Goal: Task Accomplishment & Management: Manage account settings

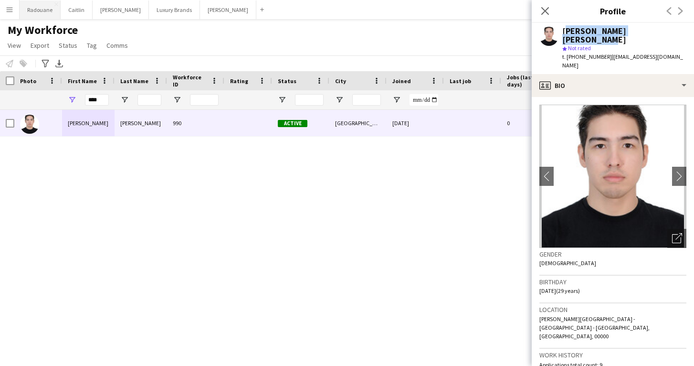
click at [33, 13] on button "Radouane Close" at bounding box center [40, 9] width 41 height 19
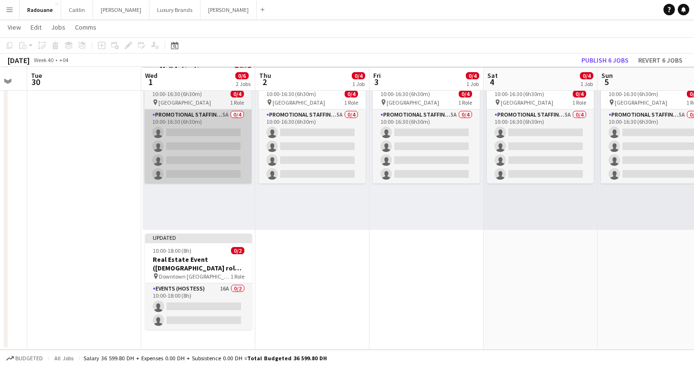
scroll to position [50, 0]
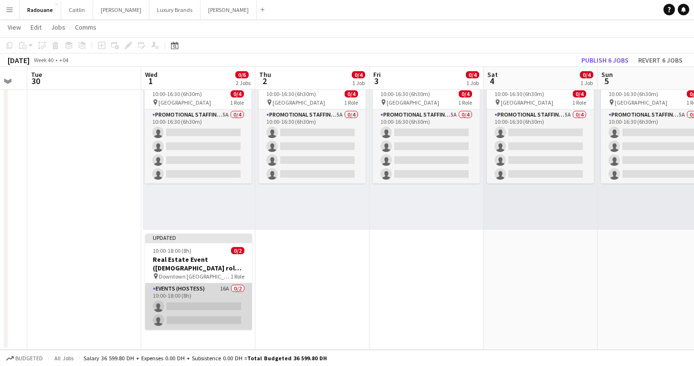
click at [201, 293] on app-card-role "Events (Hostess) 16A 0/2 10:00-18:00 (8h) single-neutral-actions single-neutral…" at bounding box center [198, 306] width 107 height 46
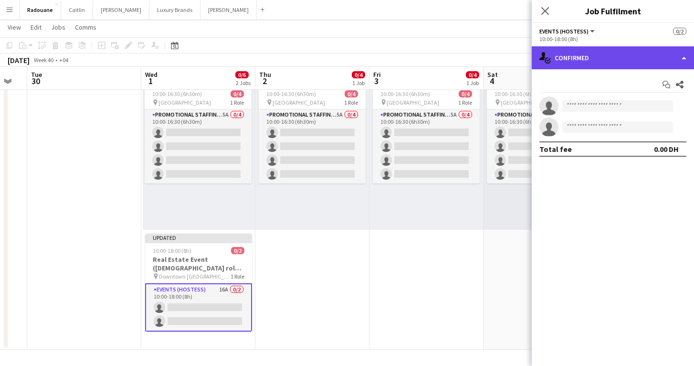
click at [647, 63] on div "single-neutral-actions-check-2 Confirmed" at bounding box center [613, 57] width 162 height 23
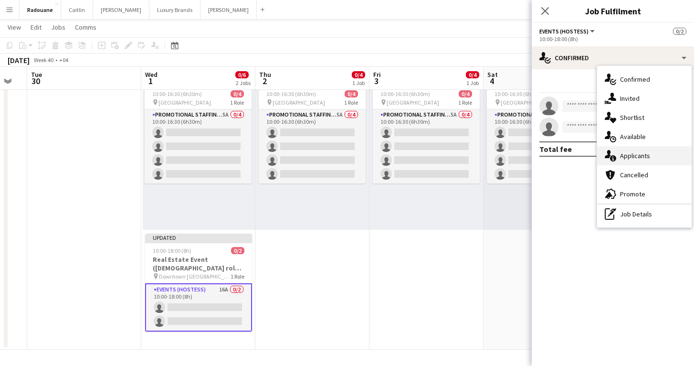
click at [645, 154] on span "Applicants" at bounding box center [635, 155] width 30 height 9
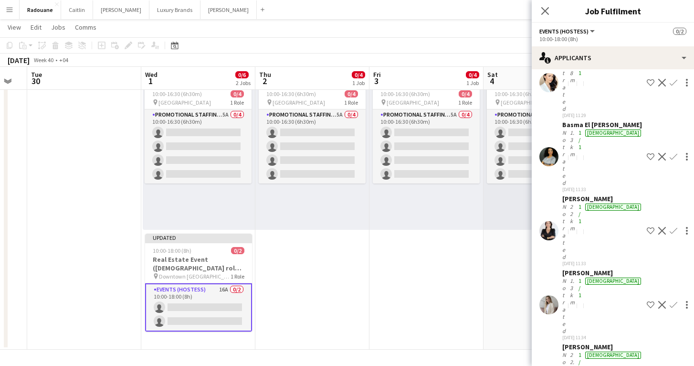
scroll to position [216, 0]
click at [460, 273] on app-date-cell "10:00-16:30 (6h30m) 0/4 pin [GEOGRAPHIC_DATA] 1 Role Promotional Staffing (Bran…" at bounding box center [426, 203] width 114 height 293
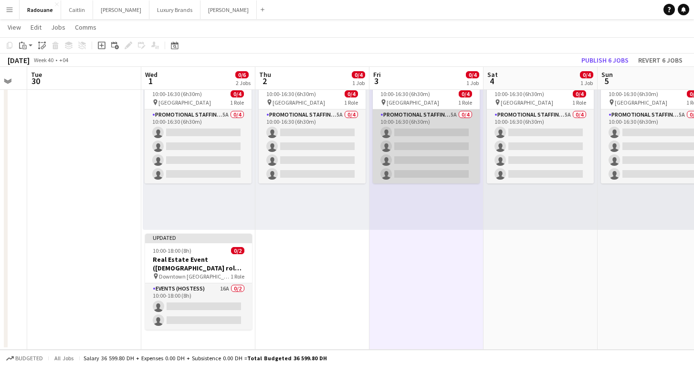
click at [434, 148] on app-card-role "Promotional Staffing (Brand Ambassadors) 5A 0/4 10:00-16:30 (6h30m) single-neut…" at bounding box center [426, 146] width 107 height 74
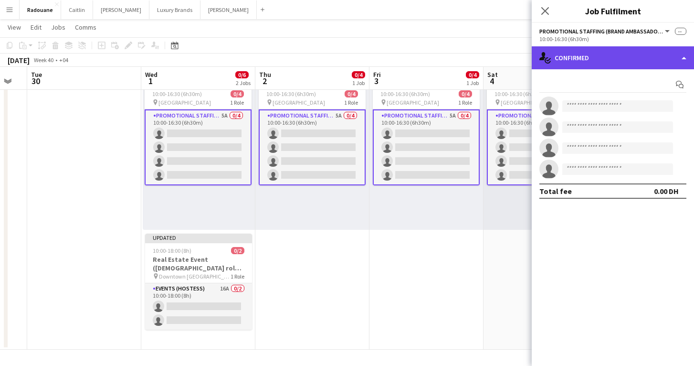
click at [624, 59] on div "single-neutral-actions-check-2 Confirmed" at bounding box center [613, 57] width 162 height 23
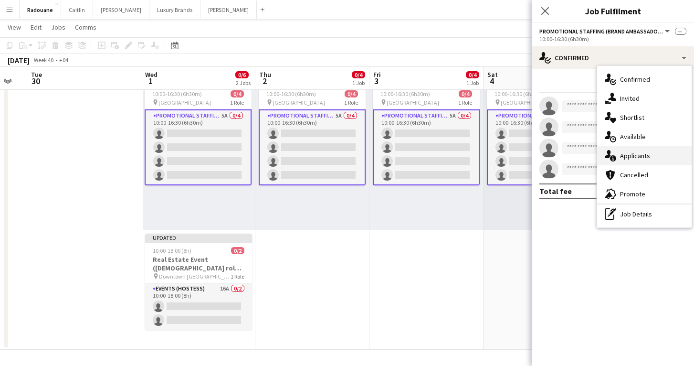
click at [636, 155] on span "Applicants" at bounding box center [635, 155] width 30 height 9
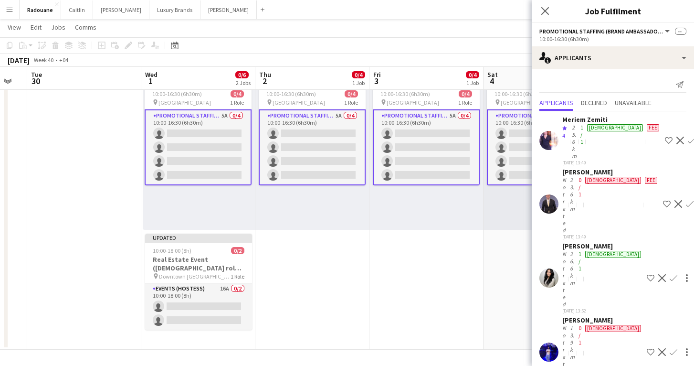
click at [552, 268] on app-user-avatar at bounding box center [548, 277] width 19 height 19
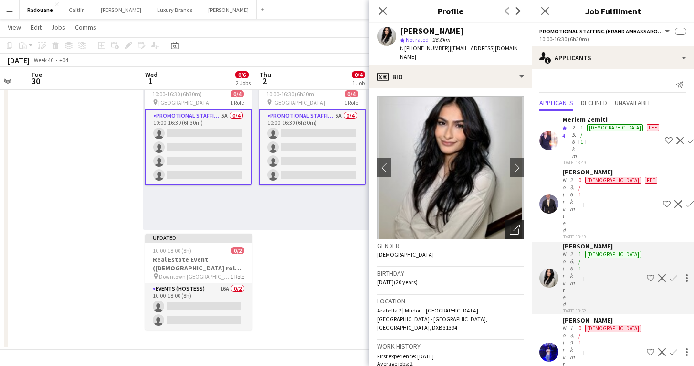
click at [515, 224] on icon at bounding box center [516, 227] width 7 height 7
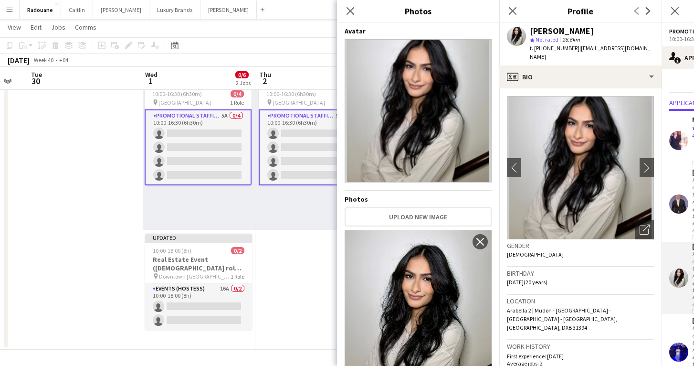
scroll to position [0, 0]
click at [325, 294] on app-date-cell "10:00-16:30 (6h30m) 0/4 pin [GEOGRAPHIC_DATA] 1 Role Promotional Staffing (Bran…" at bounding box center [312, 203] width 114 height 293
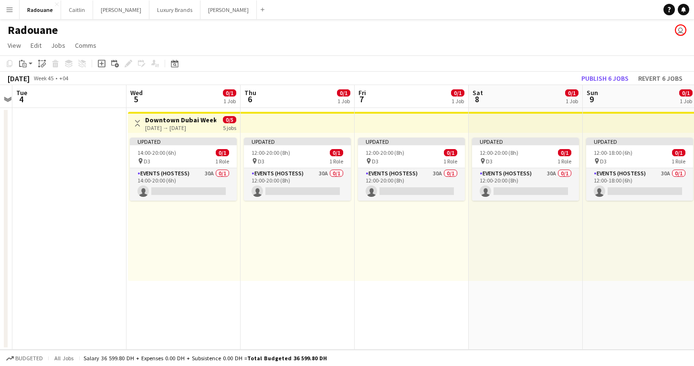
scroll to position [0, 341]
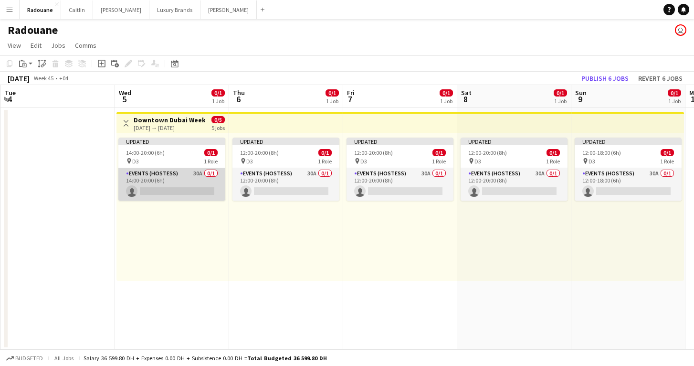
click at [155, 183] on app-card-role "Events (Hostess) 30A 0/1 14:00-20:00 (6h) single-neutral-actions" at bounding box center [171, 184] width 107 height 32
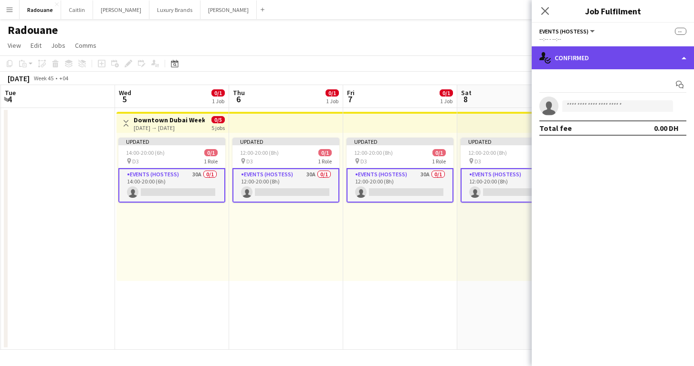
click at [589, 63] on div "single-neutral-actions-check-2 Confirmed" at bounding box center [613, 57] width 162 height 23
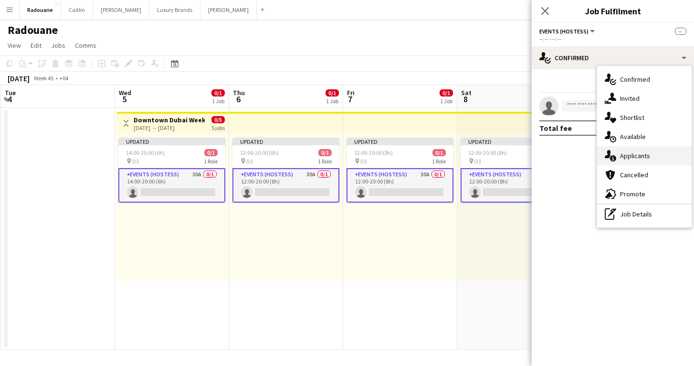
click at [630, 153] on span "Applicants" at bounding box center [635, 155] width 30 height 9
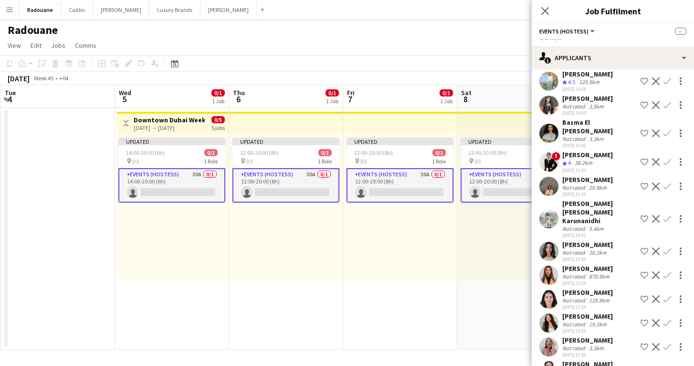
scroll to position [493, 0]
click at [11, 11] on app-icon "Menu" at bounding box center [10, 10] width 8 height 8
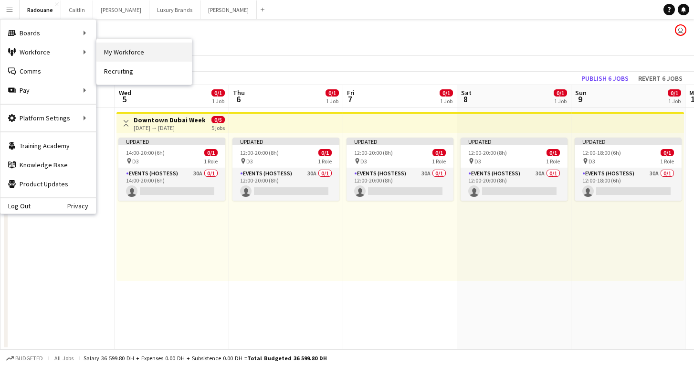
click at [101, 53] on link "My Workforce" at bounding box center [143, 51] width 95 height 19
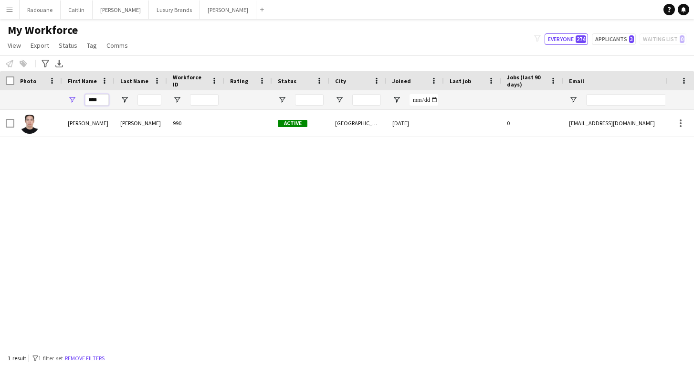
click at [99, 97] on input "****" at bounding box center [97, 99] width 24 height 11
type input "*"
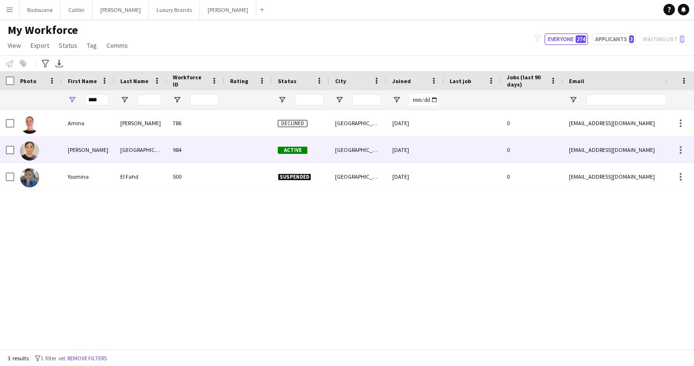
click at [49, 149] on div at bounding box center [38, 150] width 48 height 26
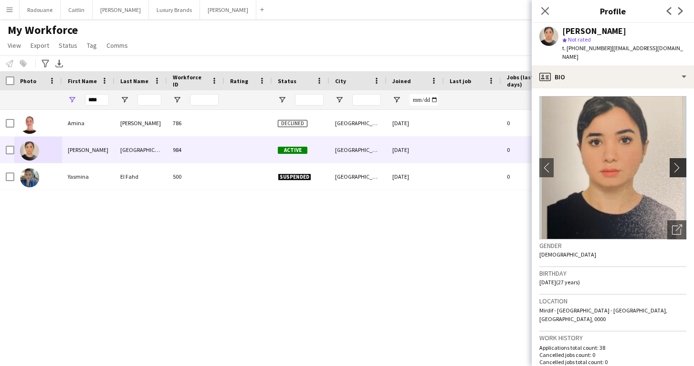
click at [679, 163] on app-icon "chevron-right" at bounding box center [679, 167] width 15 height 10
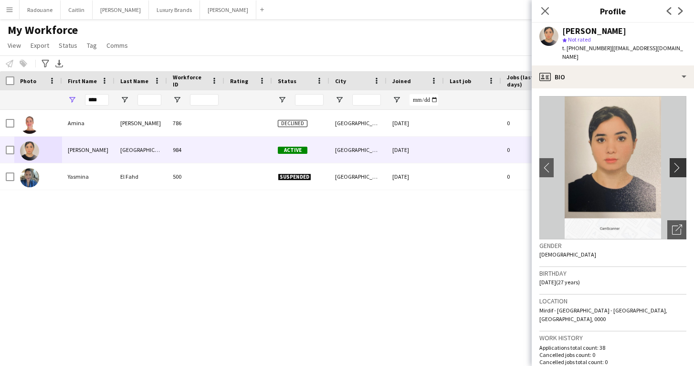
click at [679, 163] on app-icon "chevron-right" at bounding box center [679, 167] width 15 height 10
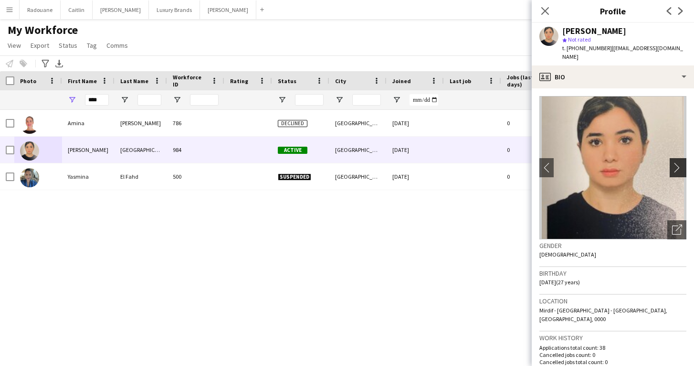
click at [679, 163] on app-icon "chevron-right" at bounding box center [679, 167] width 15 height 10
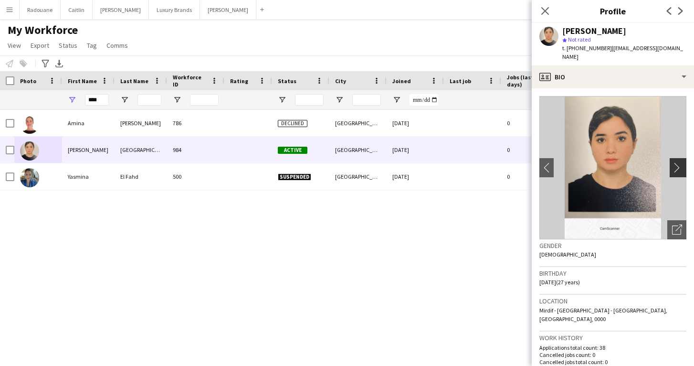
click at [679, 163] on app-icon "chevron-right" at bounding box center [679, 167] width 15 height 10
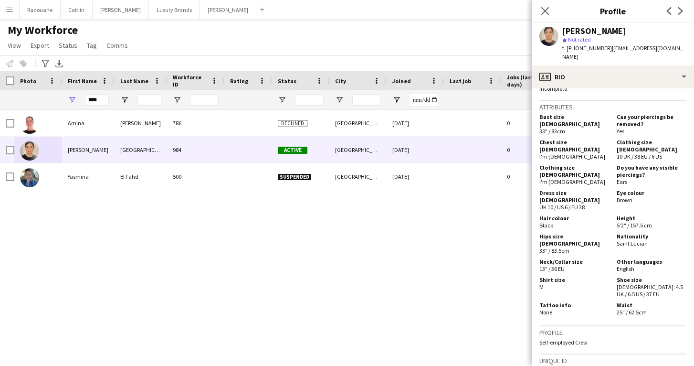
scroll to position [380, 0]
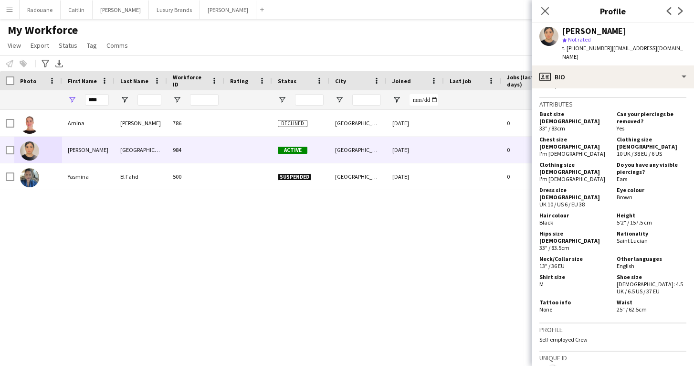
drag, startPoint x: 645, startPoint y: 208, endPoint x: 617, endPoint y: 209, distance: 28.2
click at [617, 237] on span "Saint Lucian" at bounding box center [632, 240] width 31 height 7
copy span "Saint Lucian"
click at [631, 193] on span "Brown" at bounding box center [625, 196] width 16 height 7
drag, startPoint x: 632, startPoint y: 170, endPoint x: 606, endPoint y: 172, distance: 25.8
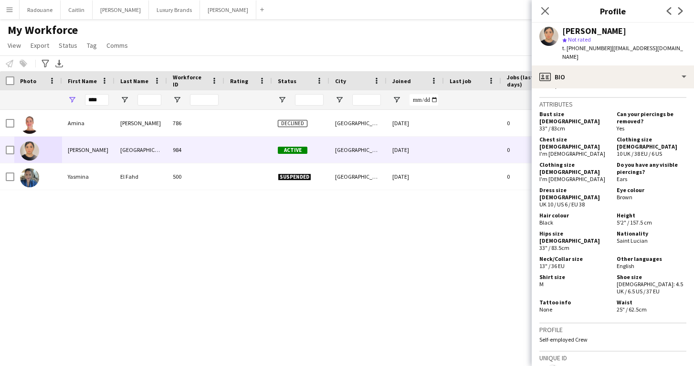
click at [608, 186] on div "Dress size [DEMOGRAPHIC_DATA] UK 10 / US 6 / EU 38 Eye colour Brown" at bounding box center [612, 197] width 147 height 23
click at [607, 177] on div "Bust size [DEMOGRAPHIC_DATA] 33" / 83cm Can your piercings be removed? Yes Ches…" at bounding box center [612, 211] width 147 height 206
drag, startPoint x: 632, startPoint y: 170, endPoint x: 617, endPoint y: 174, distance: 15.3
click at [617, 193] on span "Brown" at bounding box center [625, 196] width 16 height 7
copy span "Brown"
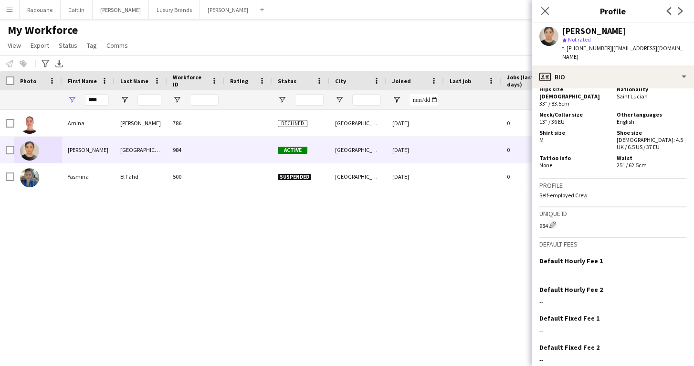
scroll to position [524, 0]
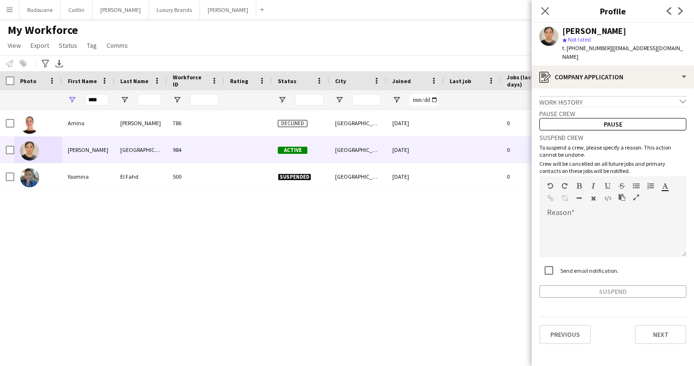
click at [646, 348] on app-crew-profile-application "Work history chevron-down Incomplete Pause crew Pause Suspend crew To suspend a…" at bounding box center [613, 226] width 162 height 277
click at [647, 326] on button "Next" at bounding box center [661, 334] width 52 height 19
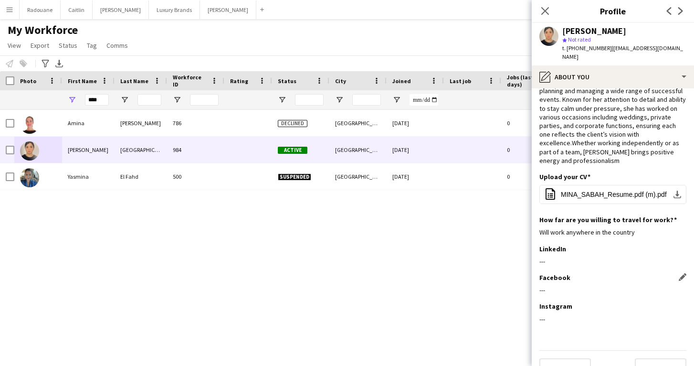
scroll to position [39, 0]
click at [650, 358] on button "Next" at bounding box center [661, 367] width 52 height 19
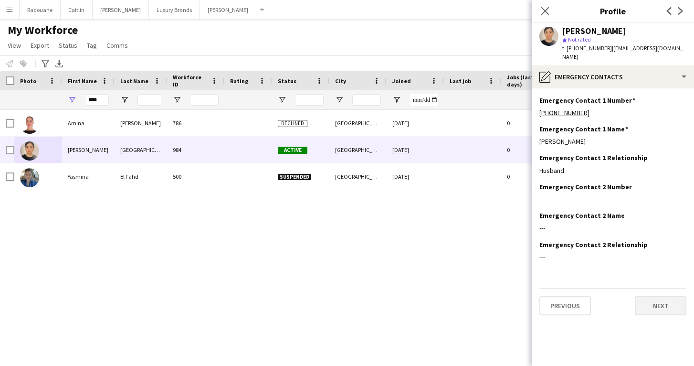
click at [661, 296] on button "Next" at bounding box center [661, 305] width 52 height 19
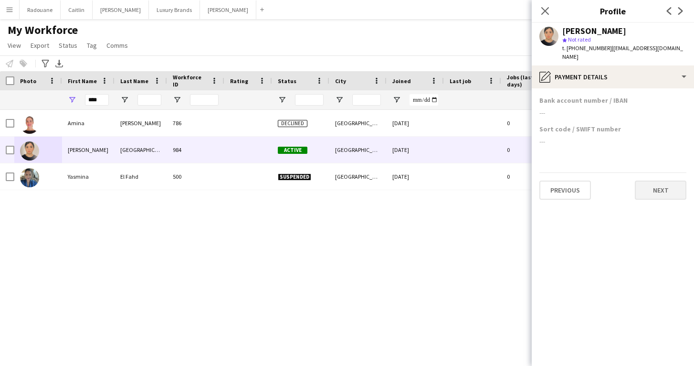
click at [659, 185] on button "Next" at bounding box center [661, 189] width 52 height 19
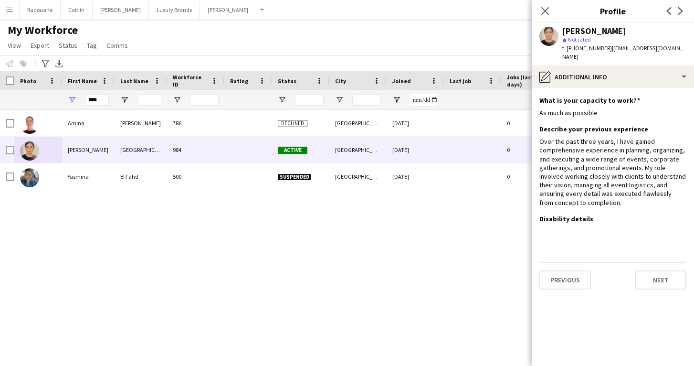
click at [661, 279] on app-section-data-types "What is your capacity to work? Edit this field As much as possible Describe you…" at bounding box center [613, 226] width 162 height 277
click at [658, 270] on button "Next" at bounding box center [661, 279] width 52 height 19
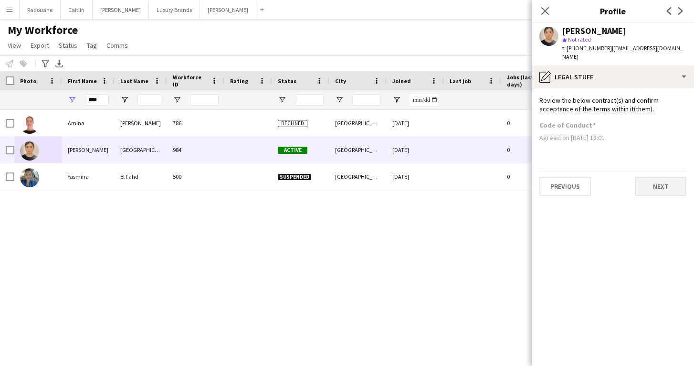
click at [652, 177] on button "Next" at bounding box center [661, 186] width 52 height 19
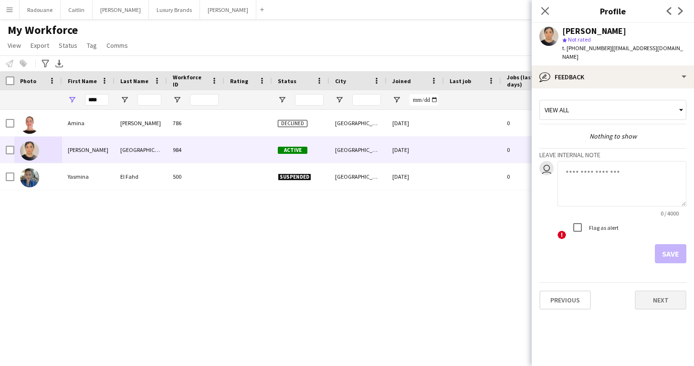
click at [658, 291] on button "Next" at bounding box center [661, 299] width 52 height 19
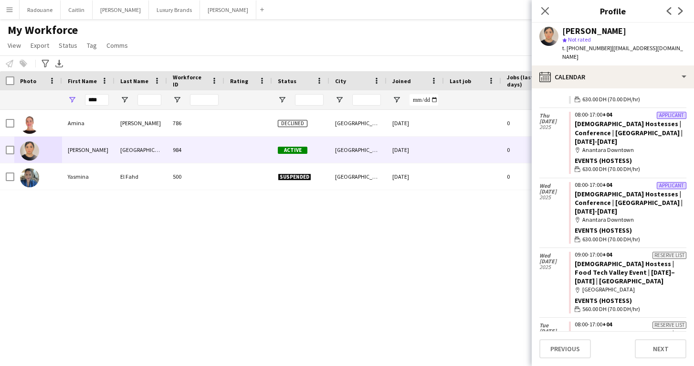
scroll to position [1513, 0]
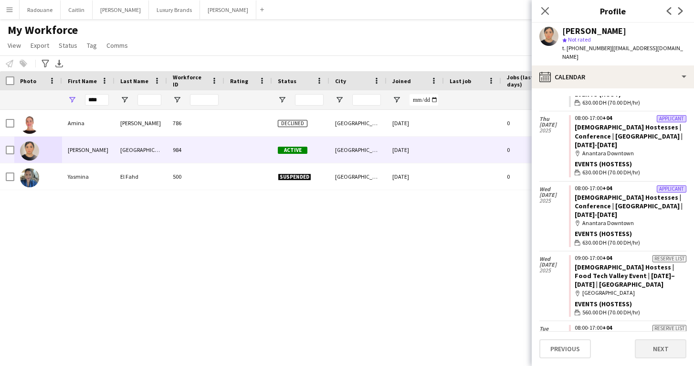
click at [661, 351] on button "Next" at bounding box center [661, 348] width 52 height 19
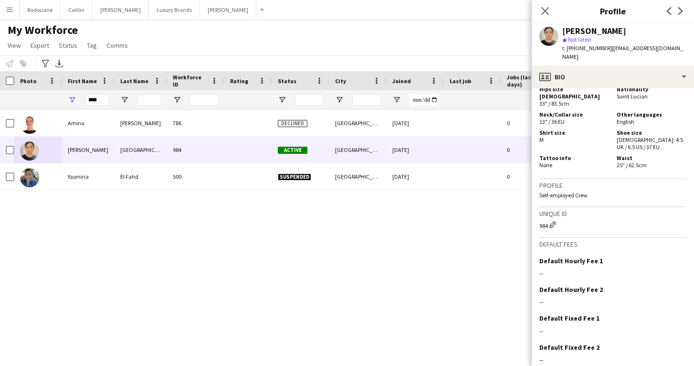
scroll to position [524, 0]
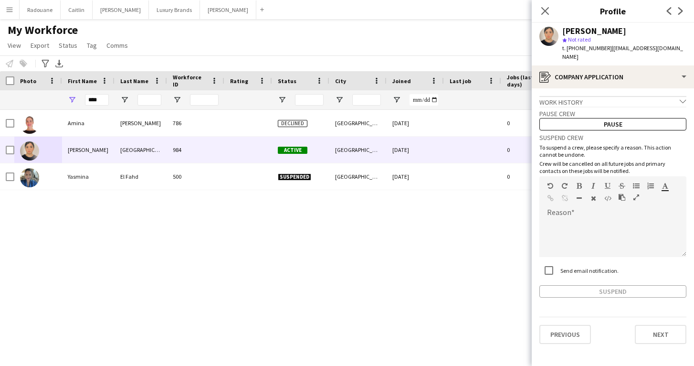
scroll to position [0, 0]
click at [671, 325] on button "Next" at bounding box center [661, 334] width 52 height 19
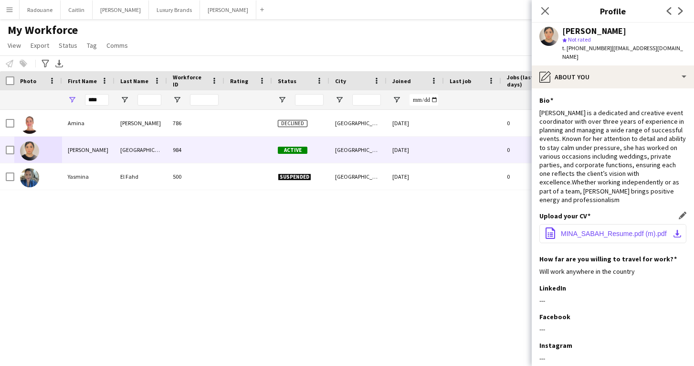
click at [676, 230] on app-icon "download-bottom" at bounding box center [677, 234] width 8 height 8
click at [104, 101] on input "****" at bounding box center [97, 99] width 24 height 11
type input "*"
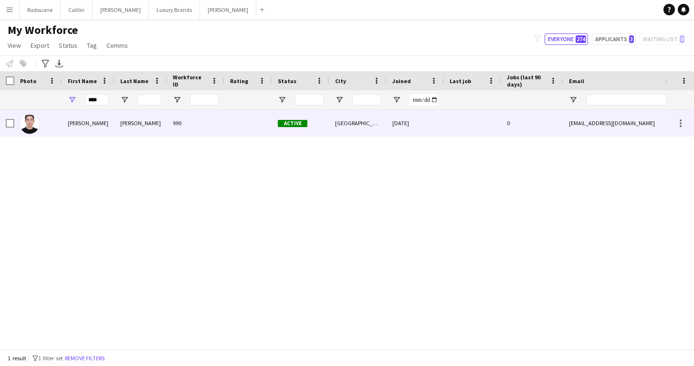
click at [60, 121] on div at bounding box center [38, 123] width 48 height 26
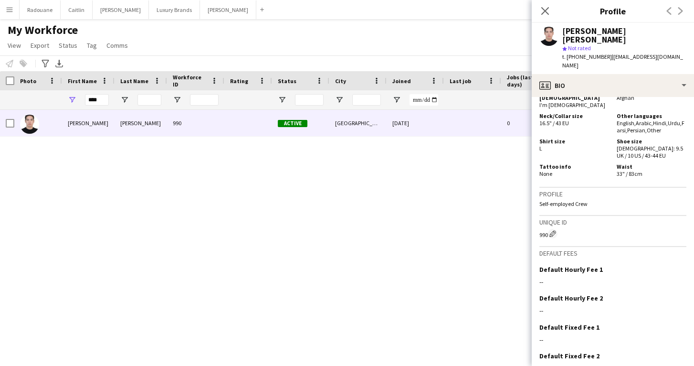
scroll to position [649, 0]
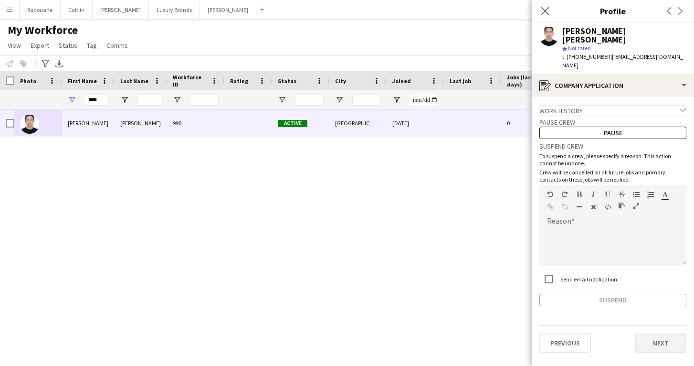
click at [645, 333] on button "Next" at bounding box center [661, 342] width 52 height 19
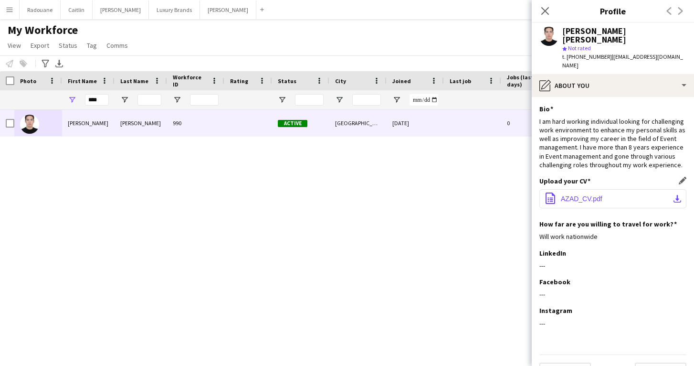
click at [656, 189] on button "office-file-sheet AZAD_CV.pdf download-bottom" at bounding box center [612, 198] width 147 height 19
click at [100, 99] on input "****" at bounding box center [97, 99] width 24 height 11
type input "*"
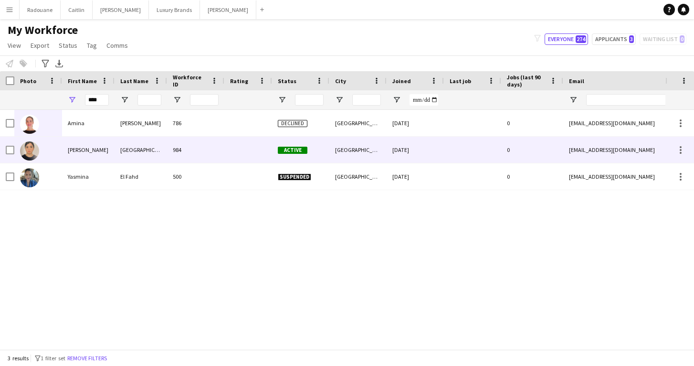
click at [72, 153] on div "[PERSON_NAME]" at bounding box center [88, 150] width 53 height 26
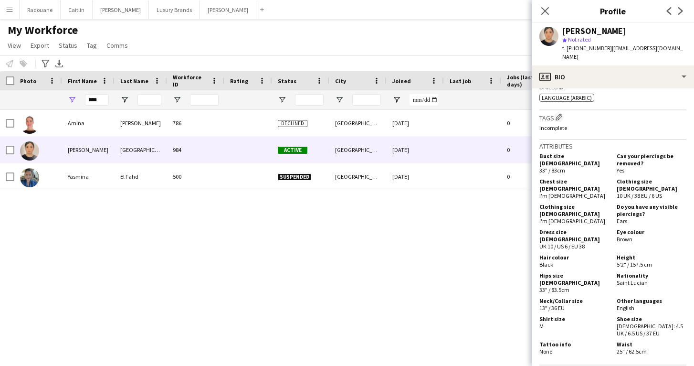
scroll to position [341, 0]
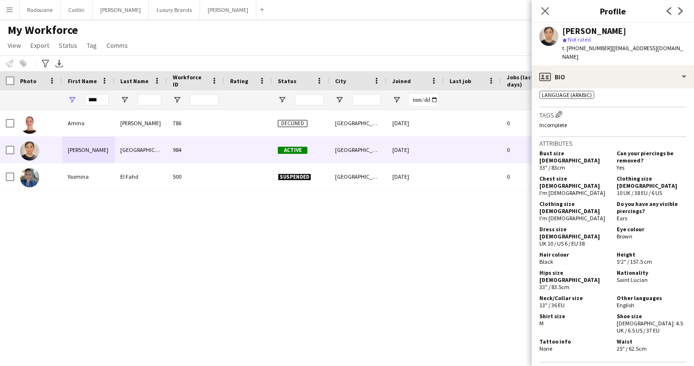
drag, startPoint x: 645, startPoint y: 246, endPoint x: 613, endPoint y: 247, distance: 32.0
click at [613, 269] on div "Nationality [GEOGRAPHIC_DATA]" at bounding box center [650, 279] width 74 height 21
copy span "Saint Lucian"
drag, startPoint x: 632, startPoint y: 211, endPoint x: 610, endPoint y: 212, distance: 22.4
click at [610, 225] on div "Dress size [DEMOGRAPHIC_DATA] UK 10 / US 6 / EU 38 Eye colour Brown" at bounding box center [612, 236] width 147 height 23
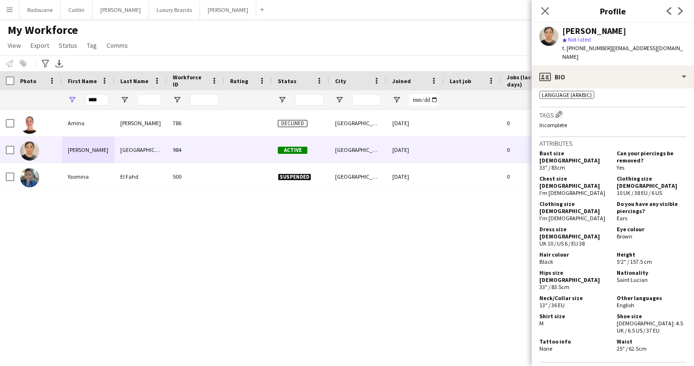
click at [643, 225] on div "Eye colour Brown" at bounding box center [650, 235] width 74 height 21
click at [632, 225] on div "Eye colour Brown" at bounding box center [650, 235] width 74 height 21
drag, startPoint x: 631, startPoint y: 210, endPoint x: 612, endPoint y: 210, distance: 19.6
click at [612, 225] on div "Dress size [DEMOGRAPHIC_DATA] UK 10 / US 6 / EU 38 Eye colour Brown" at bounding box center [612, 236] width 147 height 23
click at [612, 225] on div "Dress size [DEMOGRAPHIC_DATA] UK 10 / US 6 / EU 38" at bounding box center [576, 235] width 74 height 21
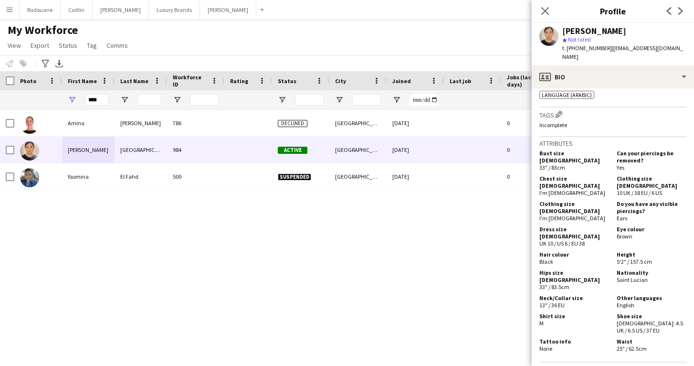
drag, startPoint x: 616, startPoint y: 210, endPoint x: 635, endPoint y: 211, distance: 19.1
click at [635, 225] on div "Eye colour Brown" at bounding box center [650, 235] width 74 height 21
copy span "Brown"
click at [100, 100] on input "****" at bounding box center [97, 99] width 24 height 11
type input "*"
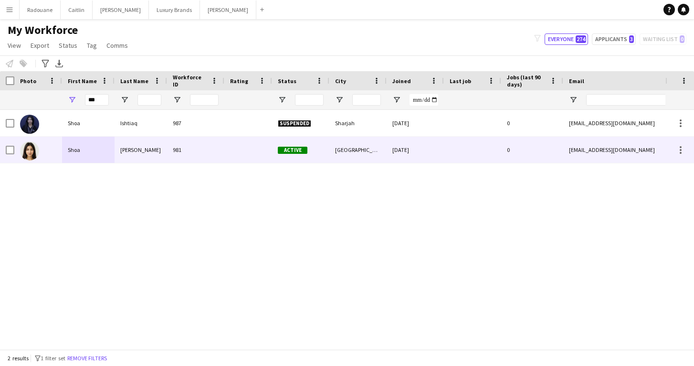
click at [81, 148] on div "Shoa" at bounding box center [88, 150] width 53 height 26
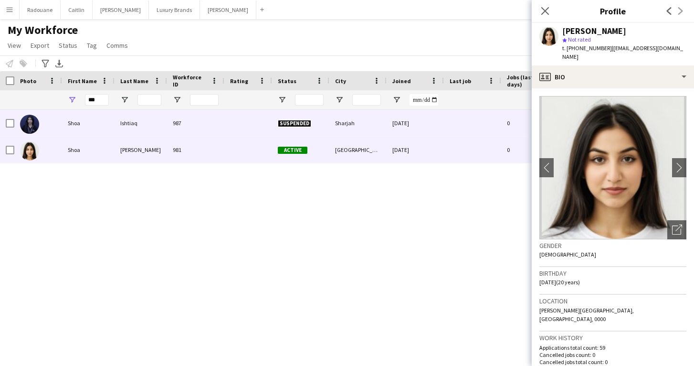
click at [91, 130] on div "Shoa" at bounding box center [88, 123] width 53 height 26
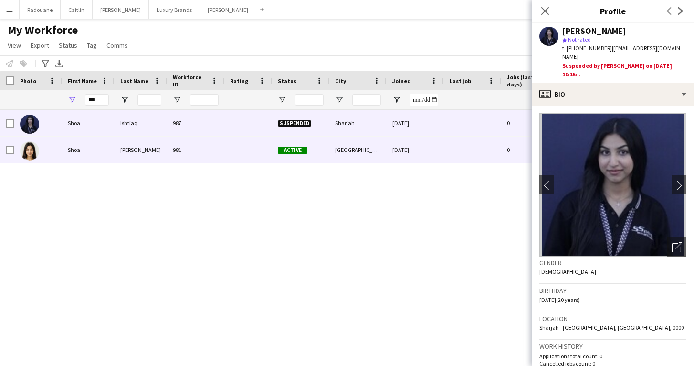
click at [93, 148] on div "Shoa" at bounding box center [88, 150] width 53 height 26
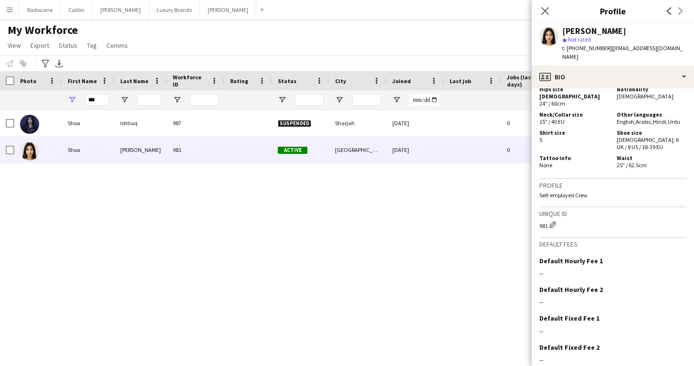
scroll to position [584, 0]
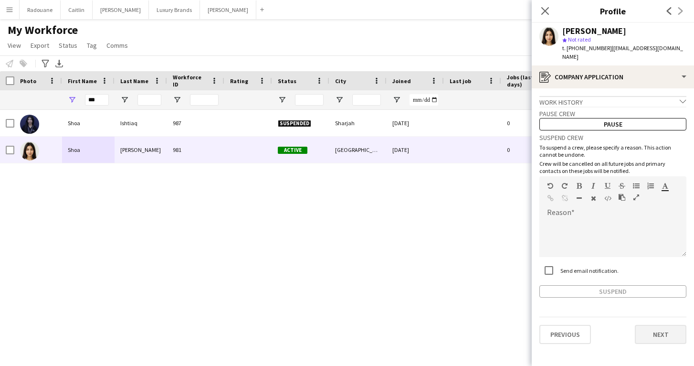
click at [650, 329] on button "Next" at bounding box center [661, 334] width 52 height 19
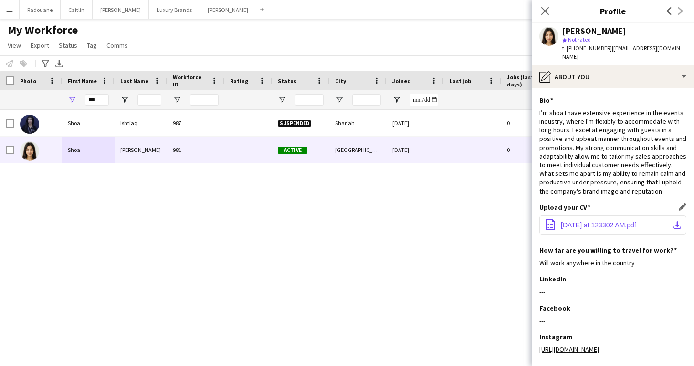
click at [622, 221] on span "[DATE] at 123302 AM.pdf" at bounding box center [598, 225] width 75 height 8
drag, startPoint x: 312, startPoint y: 290, endPoint x: 403, endPoint y: 324, distance: 97.1
click at [403, 324] on div "[PERSON_NAME] 987 Suspended Sharjah [DATE] 0 [EMAIL_ADDRESS][DOMAIN_NAME] [PHON…" at bounding box center [332, 229] width 665 height 239
click at [99, 101] on input "***" at bounding box center [97, 99] width 24 height 11
type input "*"
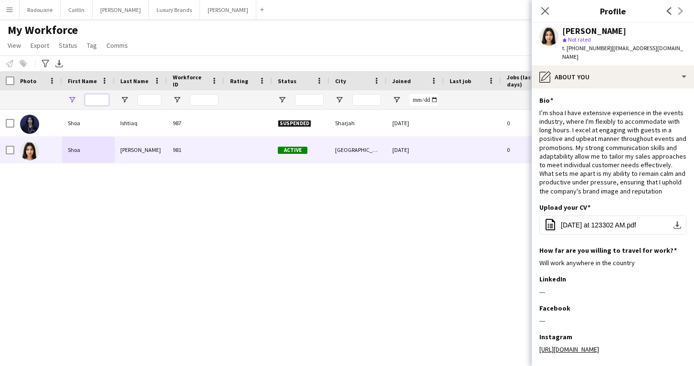
paste input "*******"
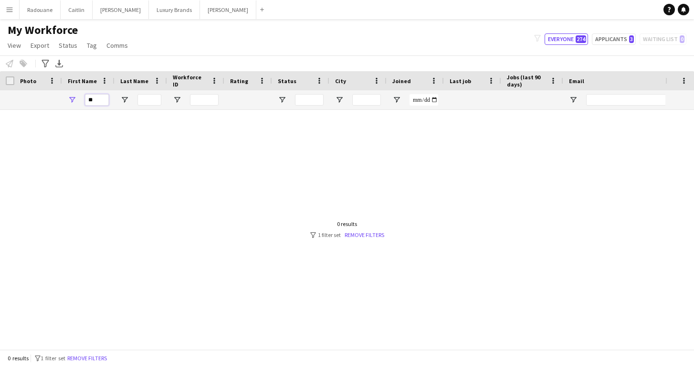
type input "*"
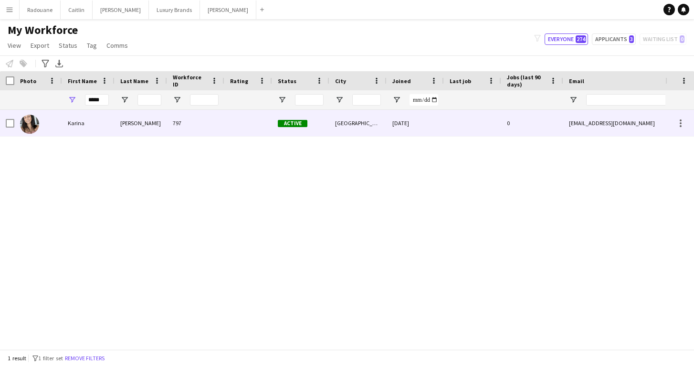
click at [73, 135] on div "Karina" at bounding box center [88, 123] width 53 height 26
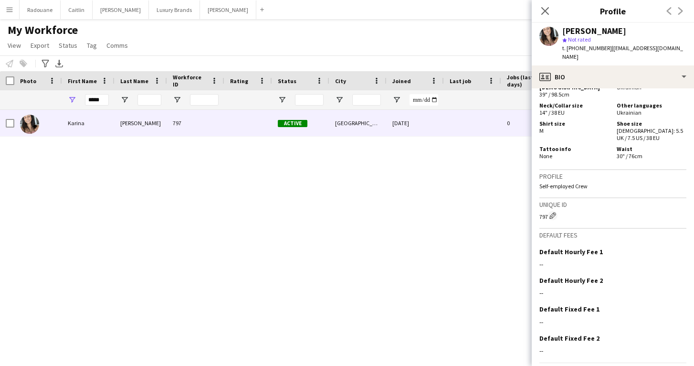
scroll to position [546, 0]
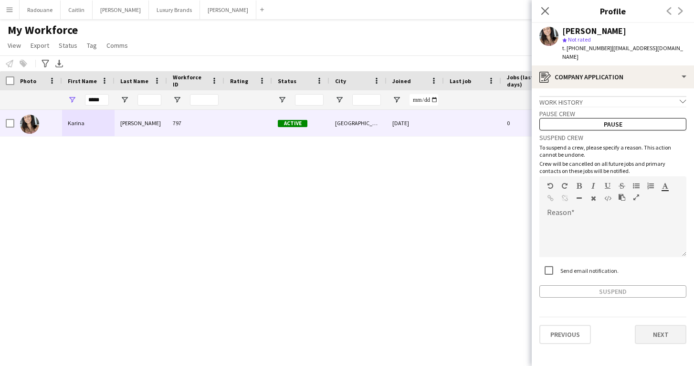
click at [658, 325] on button "Next" at bounding box center [661, 334] width 52 height 19
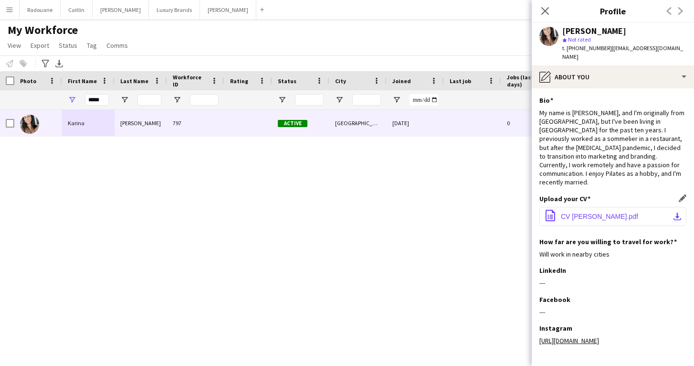
click at [650, 207] on button "office-file-sheet CV [PERSON_NAME].pdf download-bottom" at bounding box center [612, 216] width 147 height 19
drag, startPoint x: 103, startPoint y: 100, endPoint x: 65, endPoint y: 105, distance: 37.6
click at [65, 105] on div "*****" at bounding box center [88, 99] width 53 height 19
type input "*"
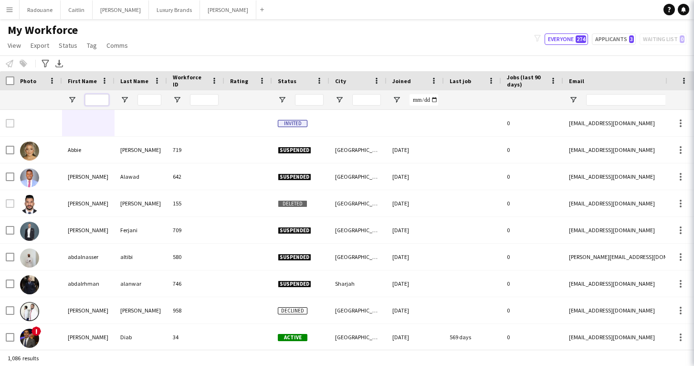
paste input "*********"
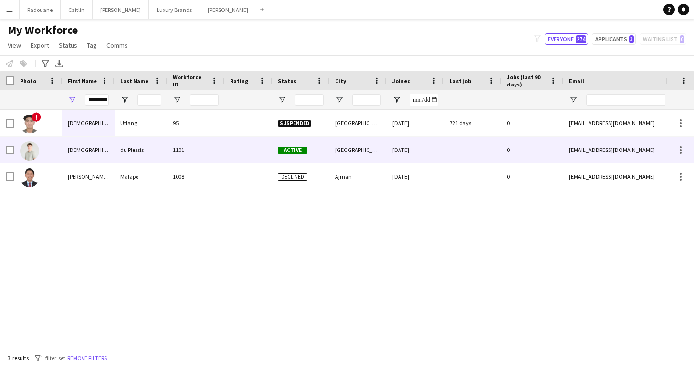
click at [53, 149] on div at bounding box center [38, 150] width 48 height 26
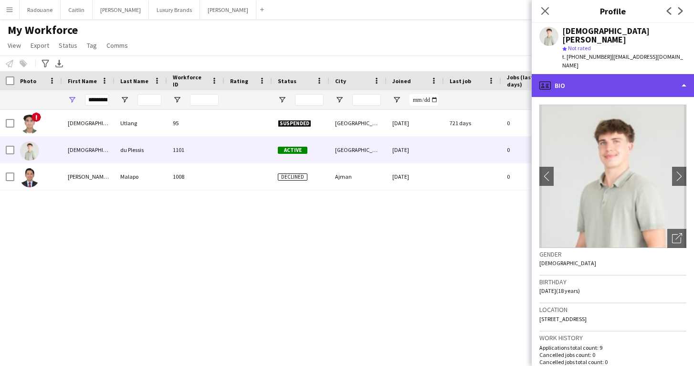
click at [642, 79] on div "profile Bio" at bounding box center [613, 85] width 162 height 23
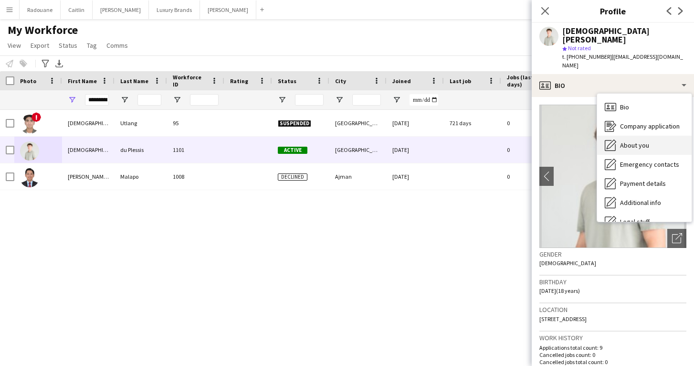
click at [638, 141] on div "About you About you" at bounding box center [644, 145] width 95 height 19
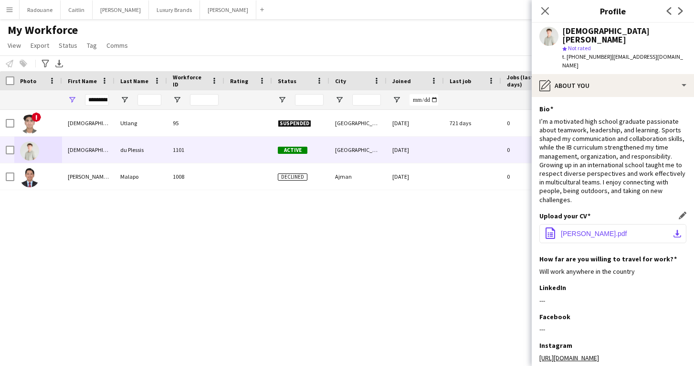
click at [606, 224] on button "office-file-sheet [PERSON_NAME].pdf download-bottom" at bounding box center [612, 233] width 147 height 19
drag, startPoint x: 107, startPoint y: 100, endPoint x: 77, endPoint y: 100, distance: 30.1
click at [77, 100] on div "*********" at bounding box center [88, 99] width 53 height 19
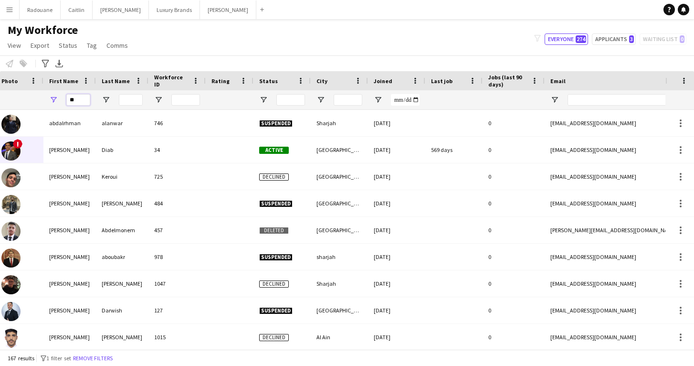
scroll to position [0, 19]
type input "*"
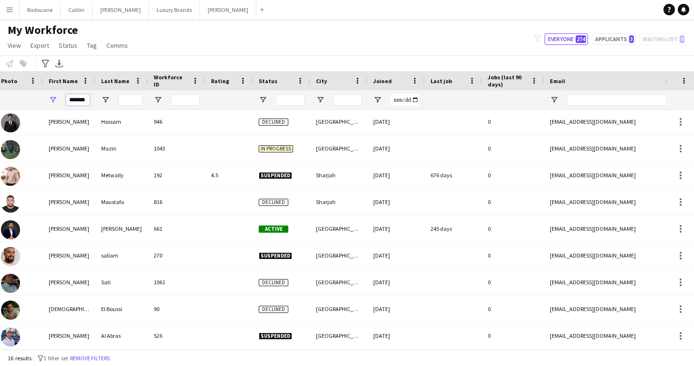
scroll to position [0, 0]
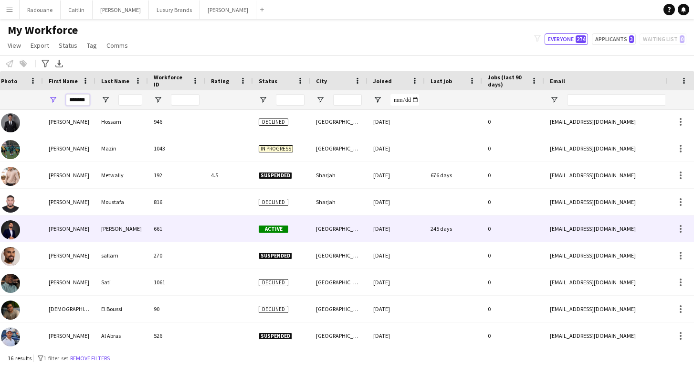
type input "*******"
click at [74, 230] on div "[PERSON_NAME]" at bounding box center [69, 228] width 53 height 26
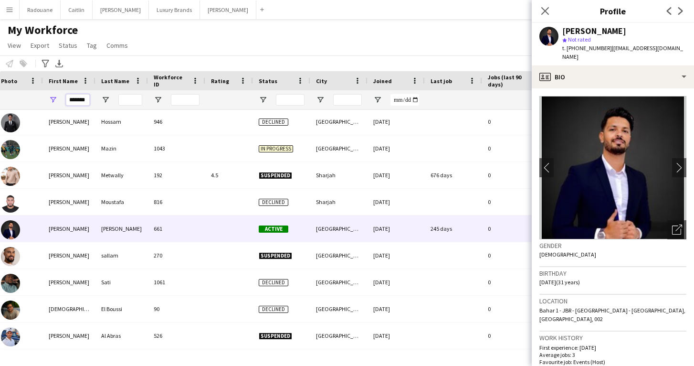
click at [84, 99] on input "*******" at bounding box center [78, 99] width 24 height 11
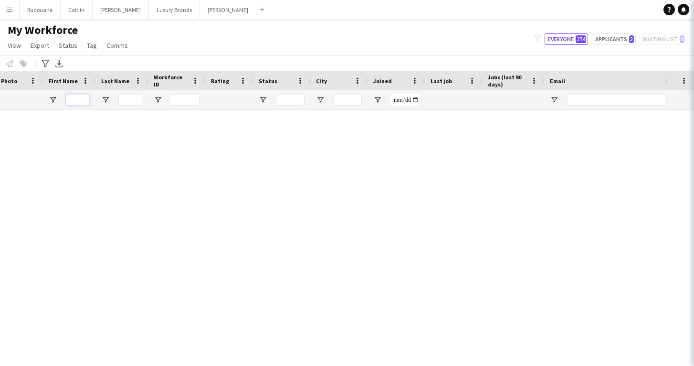
paste input "*****"
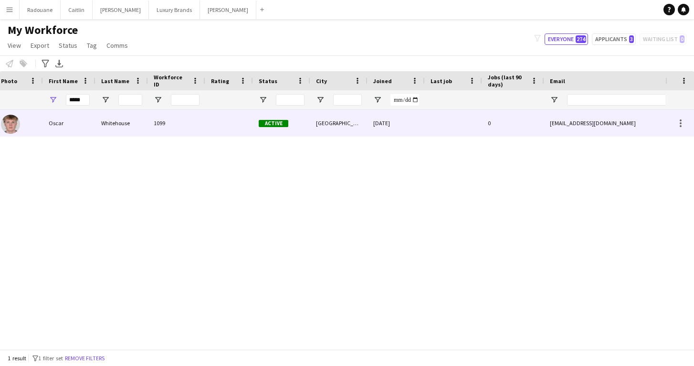
click at [92, 120] on div "Oscar" at bounding box center [69, 123] width 53 height 26
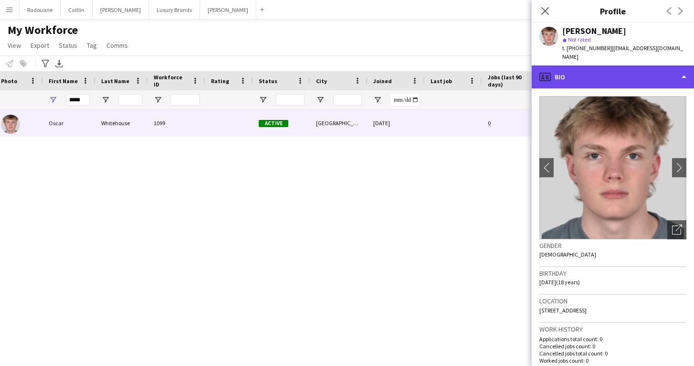
click at [607, 71] on div "profile Bio" at bounding box center [613, 76] width 162 height 23
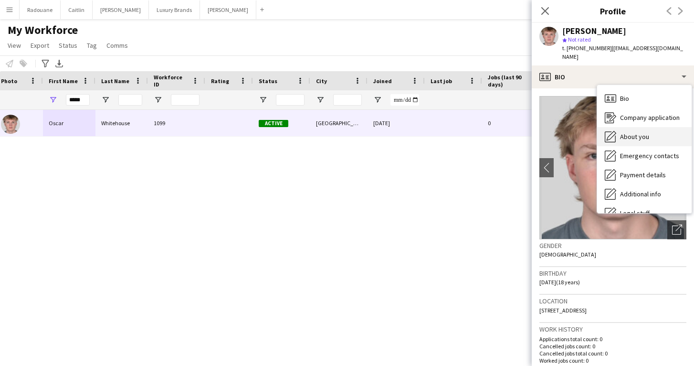
click at [646, 127] on div "About you About you" at bounding box center [644, 136] width 95 height 19
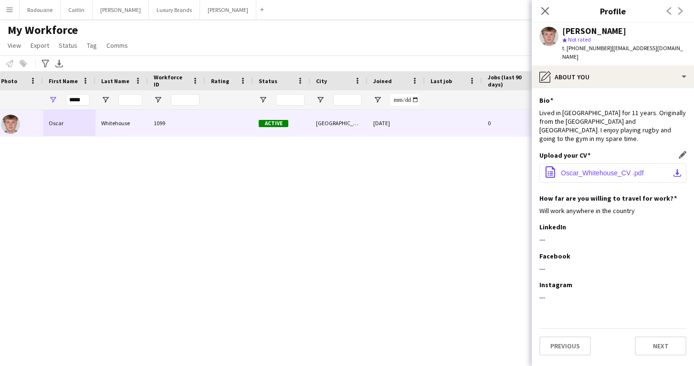
click at [679, 169] on app-icon "download-bottom" at bounding box center [677, 173] width 8 height 8
click at [81, 101] on input "*****" at bounding box center [78, 99] width 24 height 11
paste input "*"
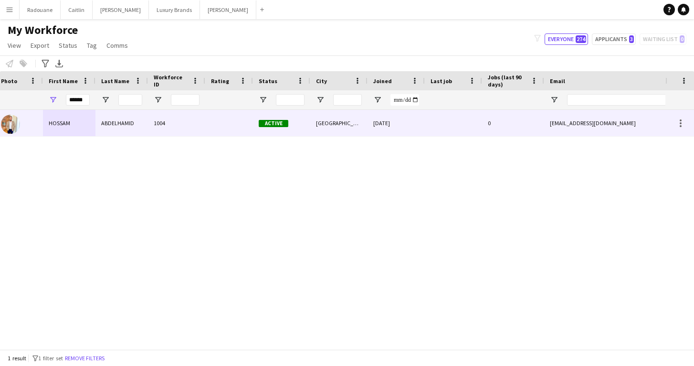
click at [63, 121] on div "HOSSAM" at bounding box center [69, 123] width 53 height 26
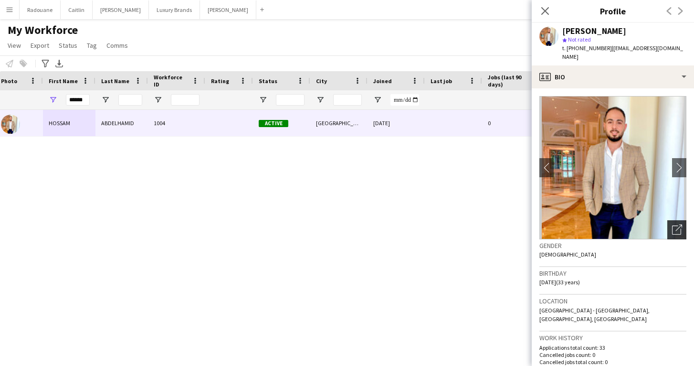
click at [668, 220] on div "Open photos pop-in" at bounding box center [676, 229] width 19 height 19
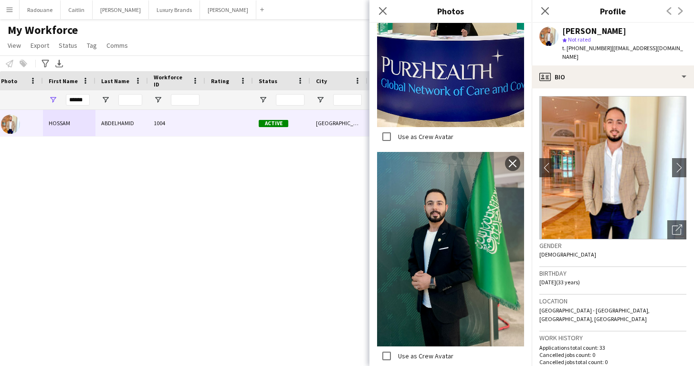
scroll to position [4748, 0]
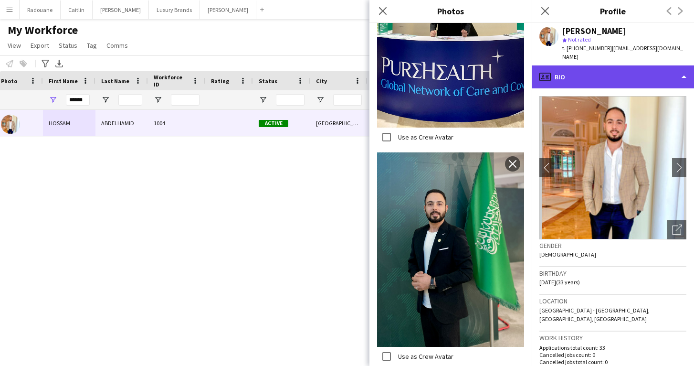
click at [628, 69] on div "profile Bio" at bounding box center [613, 76] width 162 height 23
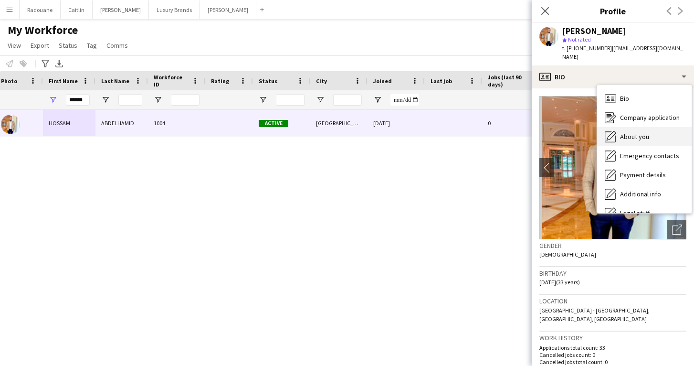
click at [625, 132] on span "About you" at bounding box center [634, 136] width 29 height 9
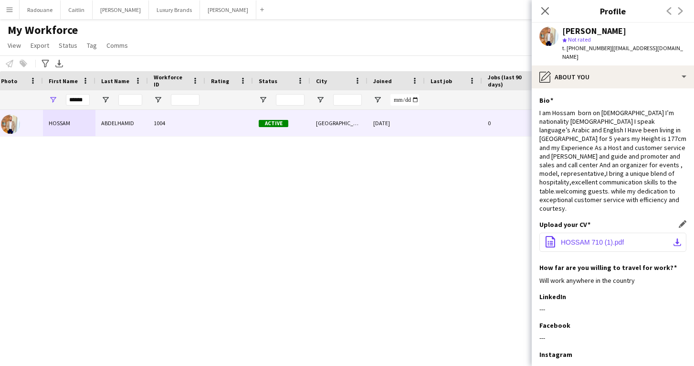
click at [636, 232] on button "office-file-sheet HOSSAM 710 (1).pdf download-bottom" at bounding box center [612, 241] width 147 height 19
drag, startPoint x: 88, startPoint y: 100, endPoint x: 71, endPoint y: 100, distance: 16.7
click at [77, 100] on input "******" at bounding box center [78, 99] width 24 height 11
type input "*"
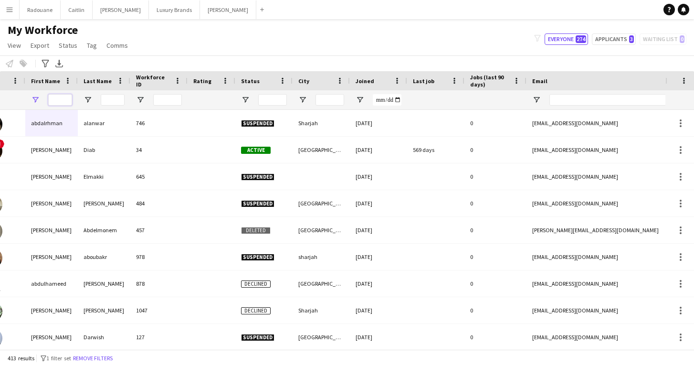
scroll to position [0, 0]
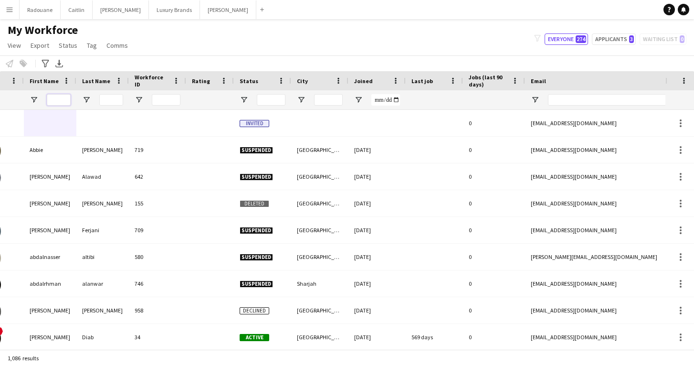
paste input "*****"
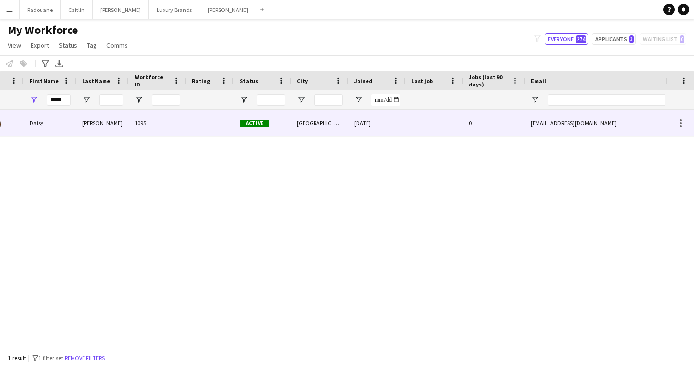
click at [60, 123] on div "Daisy" at bounding box center [50, 123] width 53 height 26
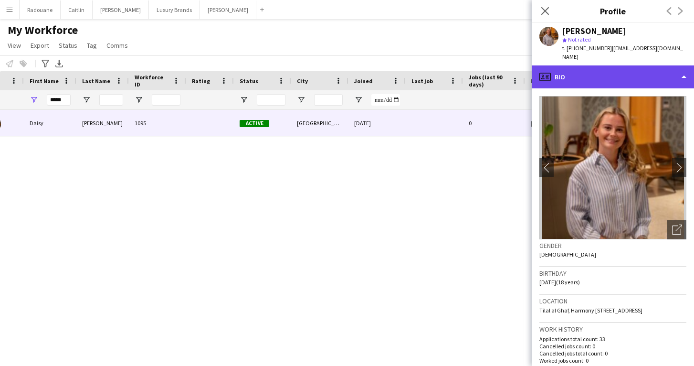
click at [635, 71] on div "profile Bio" at bounding box center [613, 76] width 162 height 23
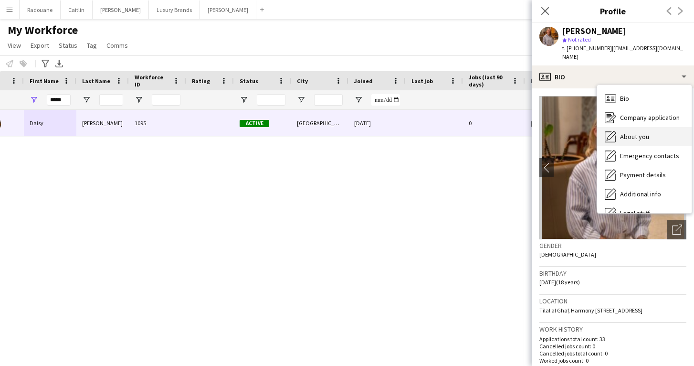
click at [638, 132] on span "About you" at bounding box center [634, 136] width 29 height 9
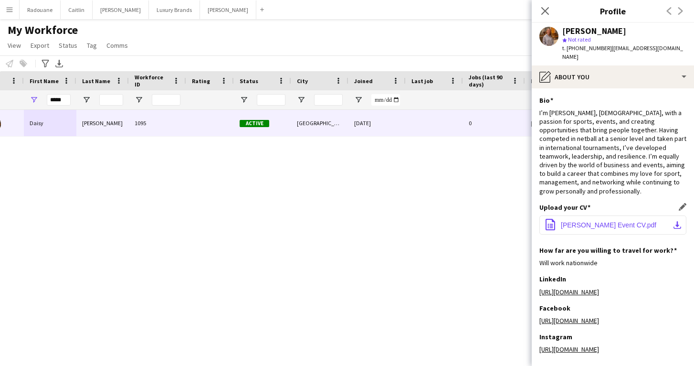
click at [620, 221] on button "office-file-sheet [PERSON_NAME] Event CV.pdf download-bottom" at bounding box center [612, 224] width 147 height 19
click at [599, 287] on link "[URL][DOMAIN_NAME]" at bounding box center [569, 291] width 60 height 9
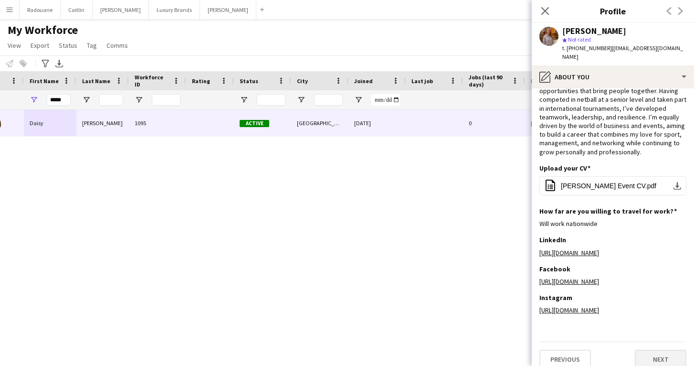
scroll to position [39, 0]
click at [673, 350] on button "Next" at bounding box center [661, 359] width 52 height 19
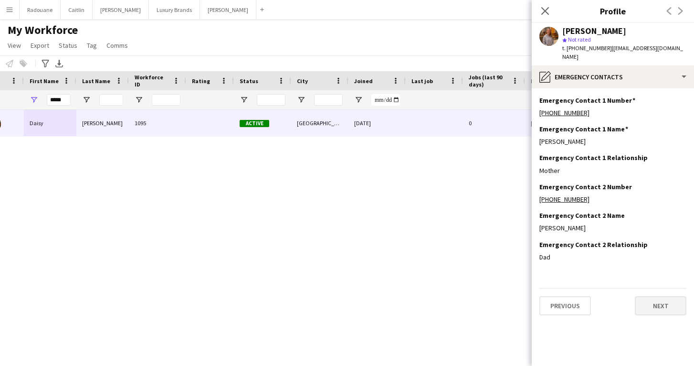
scroll to position [0, 0]
click at [662, 296] on button "Next" at bounding box center [661, 305] width 52 height 19
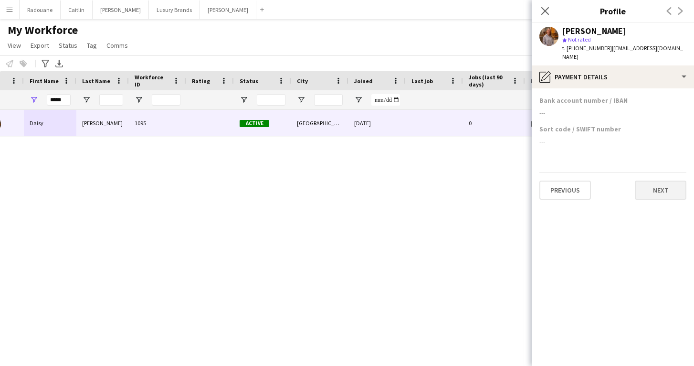
click at [673, 180] on button "Next" at bounding box center [661, 189] width 52 height 19
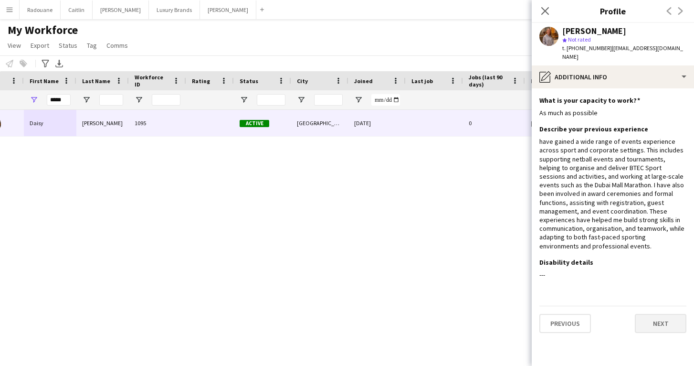
click at [664, 314] on button "Next" at bounding box center [661, 323] width 52 height 19
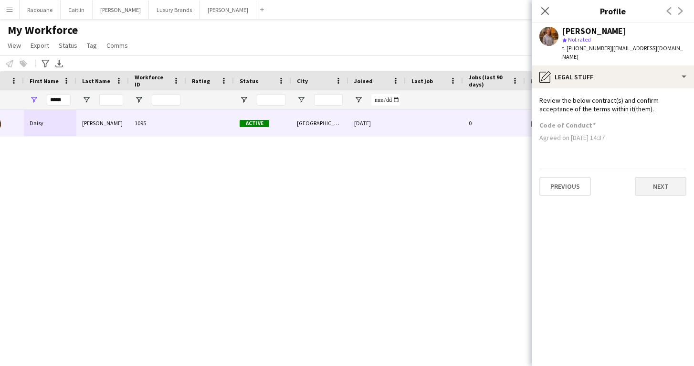
click at [668, 184] on button "Next" at bounding box center [661, 186] width 52 height 19
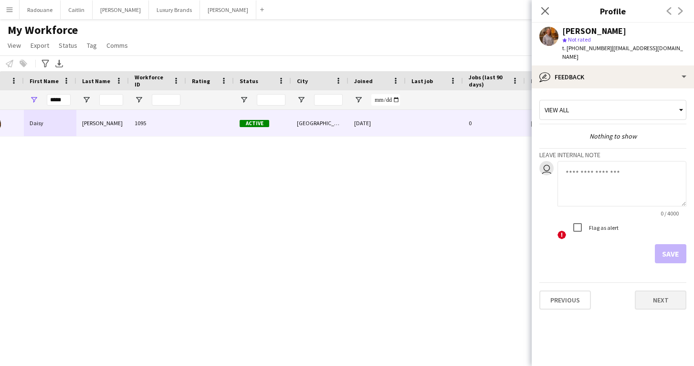
click at [663, 290] on button "Next" at bounding box center [661, 299] width 52 height 19
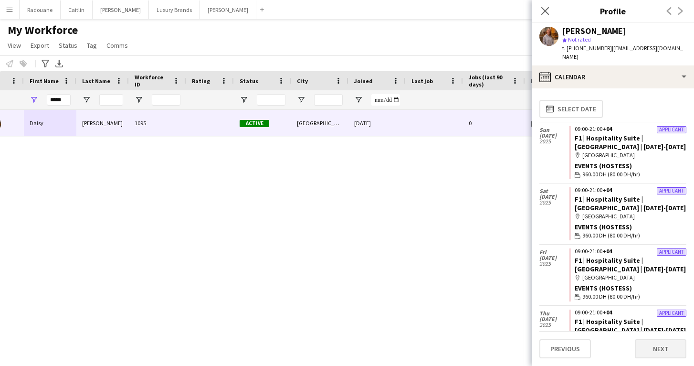
click at [656, 345] on button "Next" at bounding box center [661, 348] width 52 height 19
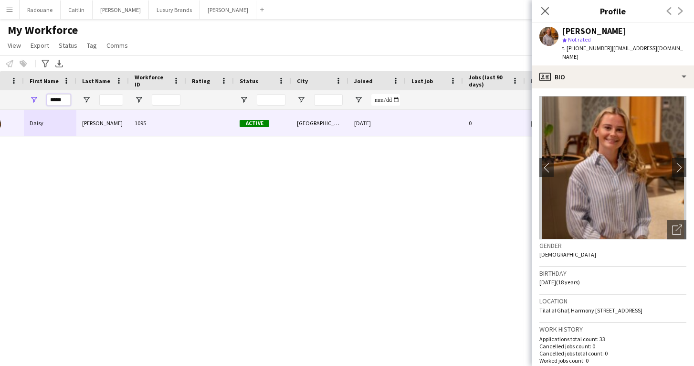
click at [66, 99] on input "*****" at bounding box center [59, 99] width 24 height 11
type input "*"
paste input "*****"
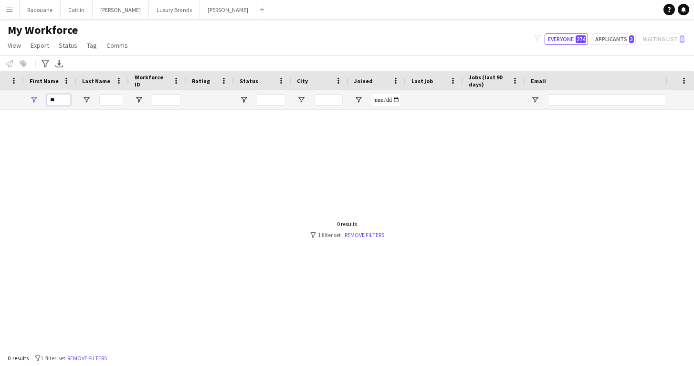
type input "*"
paste input "******"
type input "******"
